Goal: Task Accomplishment & Management: Manage account settings

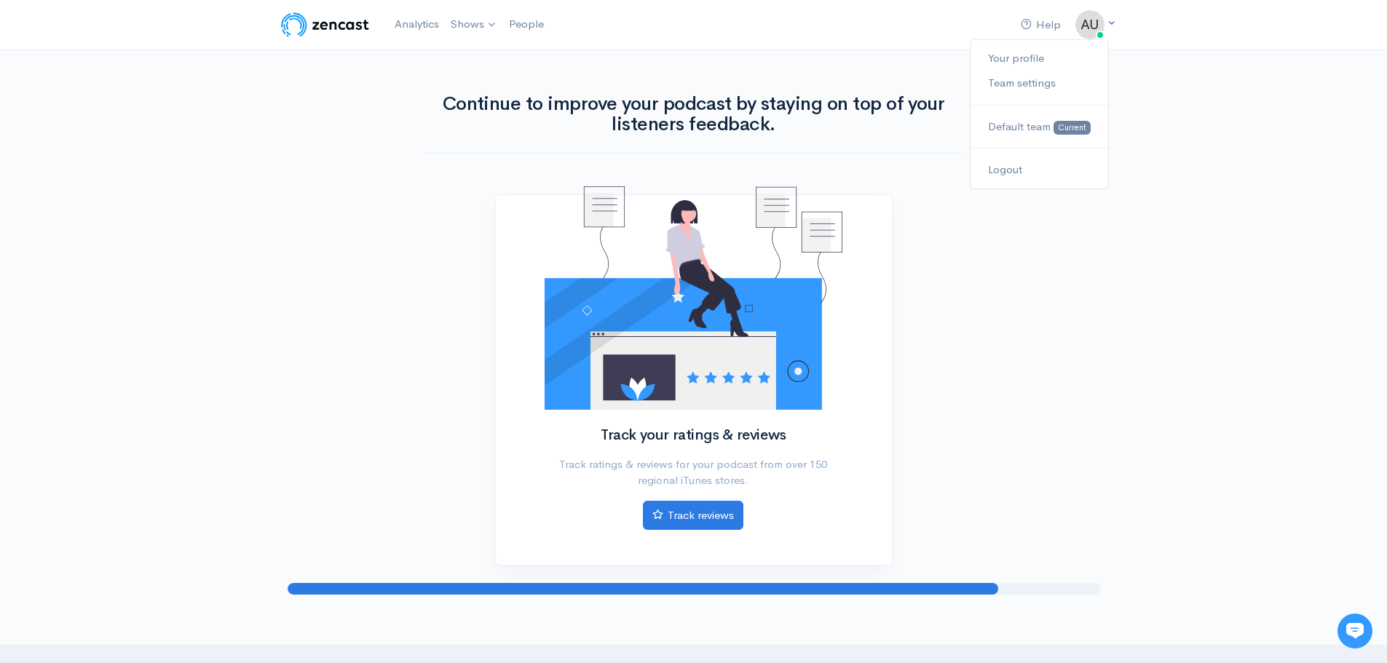
click at [1075, 25] on img at bounding box center [1089, 24] width 29 height 29
click at [1028, 55] on link "Your profile" at bounding box center [1038, 58] width 137 height 25
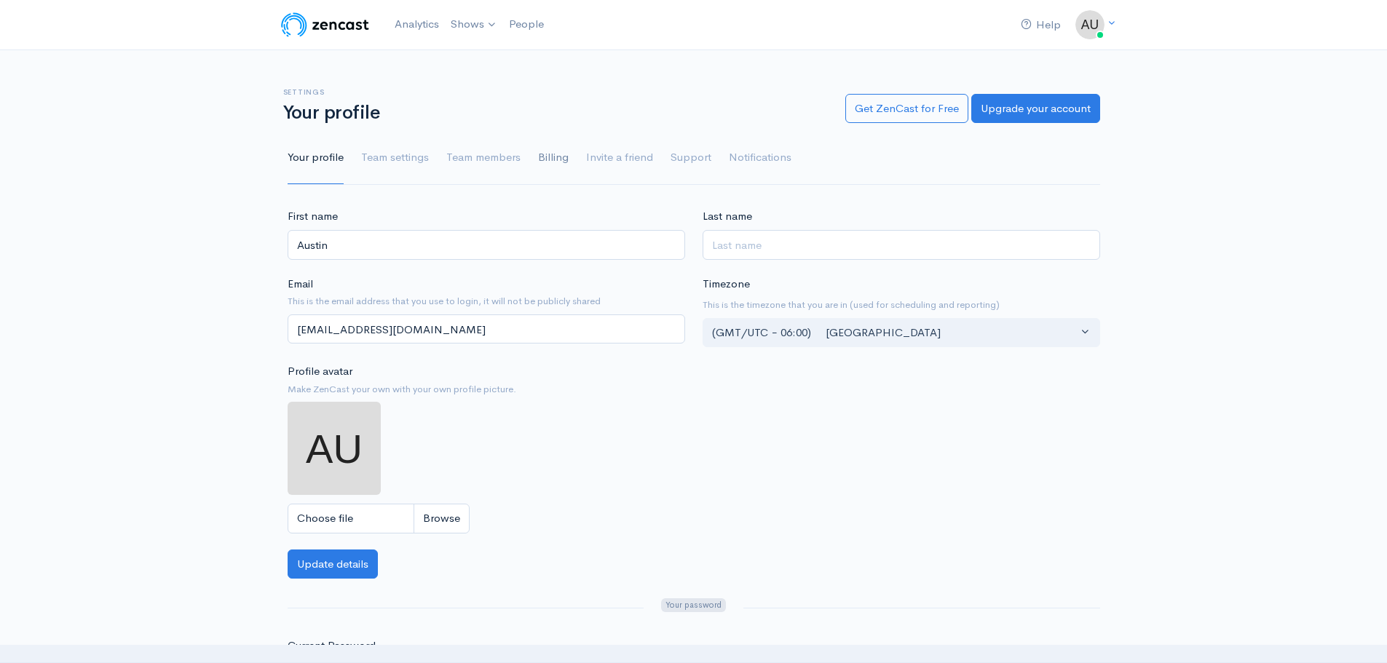
click at [542, 157] on link "Billing" at bounding box center [553, 158] width 31 height 52
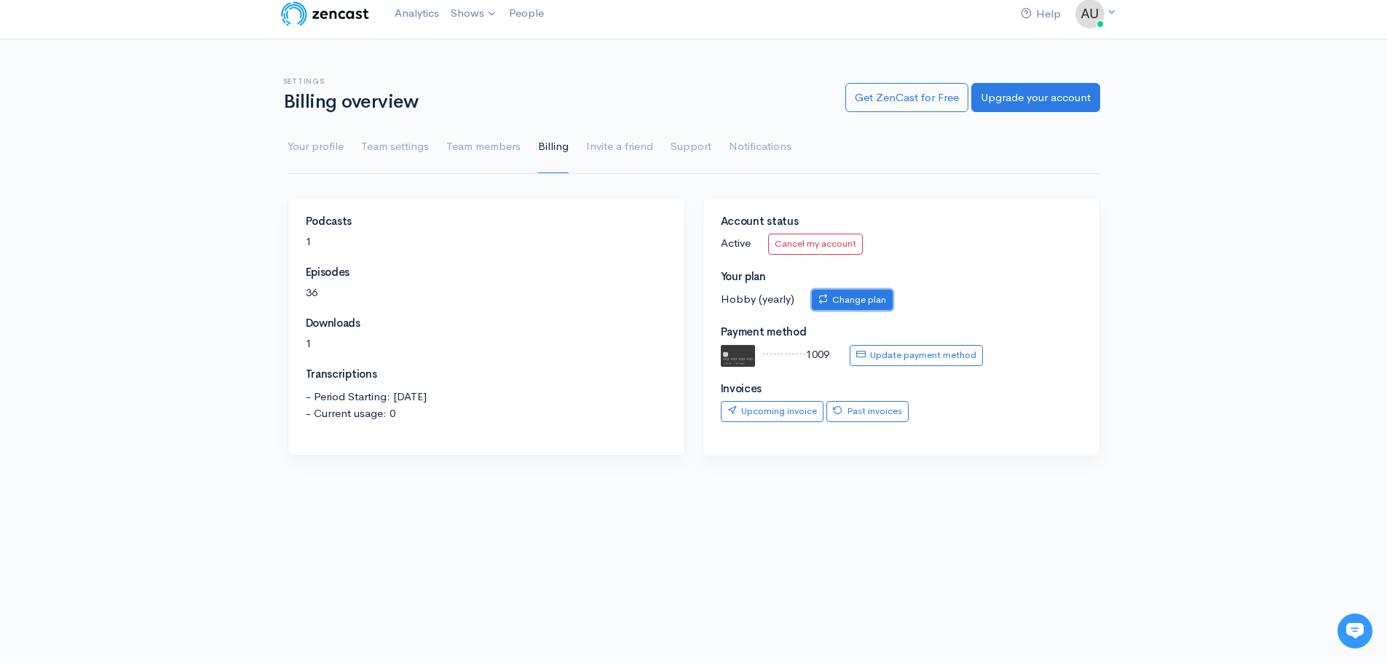
click at [859, 293] on link "Change plan" at bounding box center [852, 300] width 81 height 21
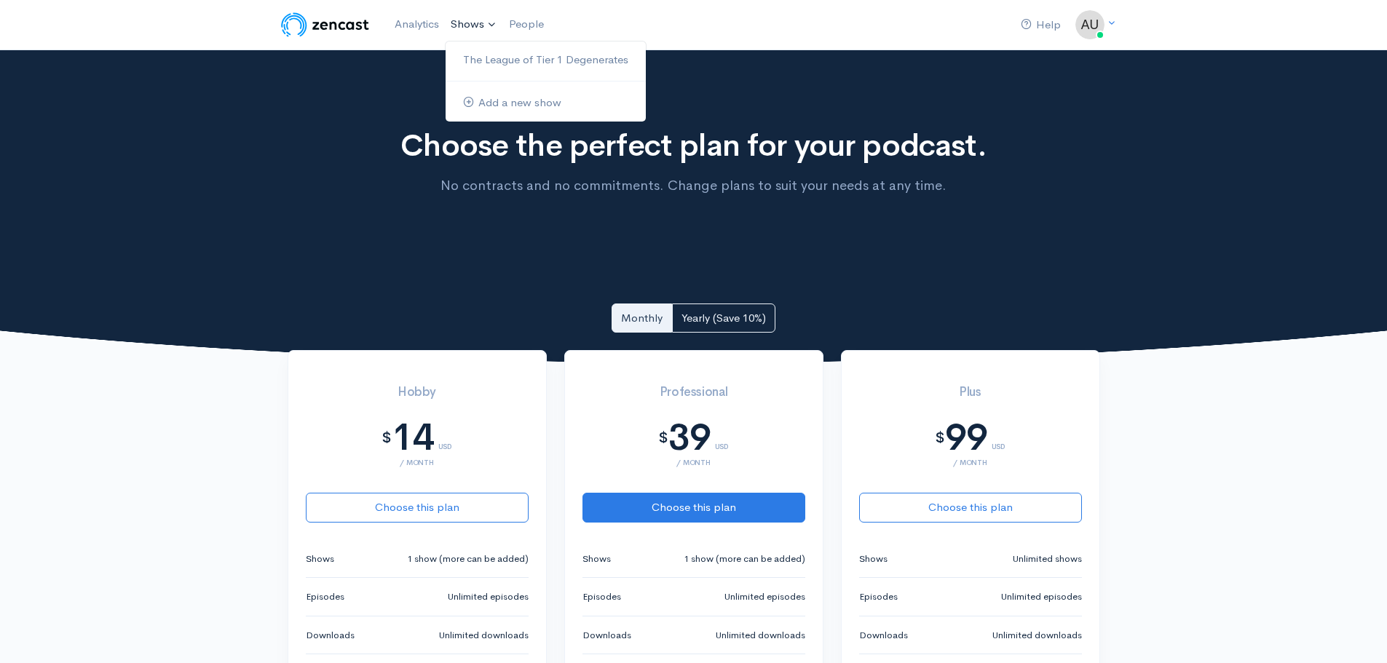
click at [475, 23] on link "Shows" at bounding box center [474, 25] width 58 height 32
